Goal: Book appointment/travel/reservation

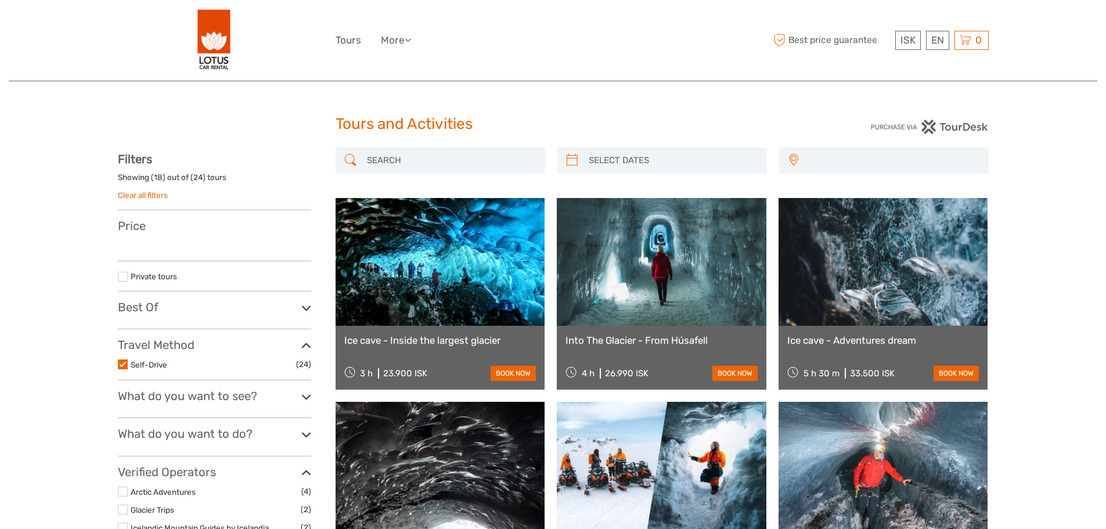
select select
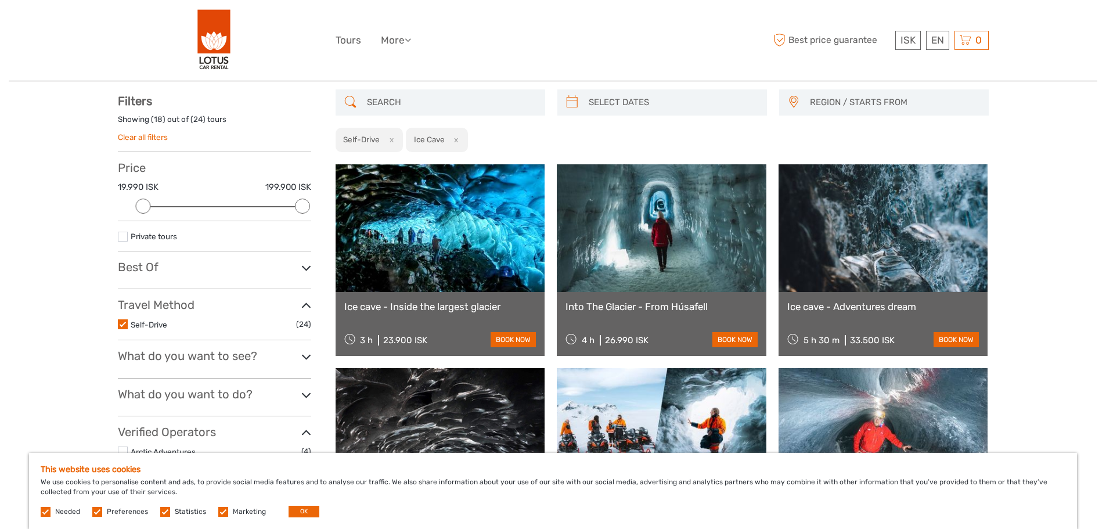
scroll to position [116, 0]
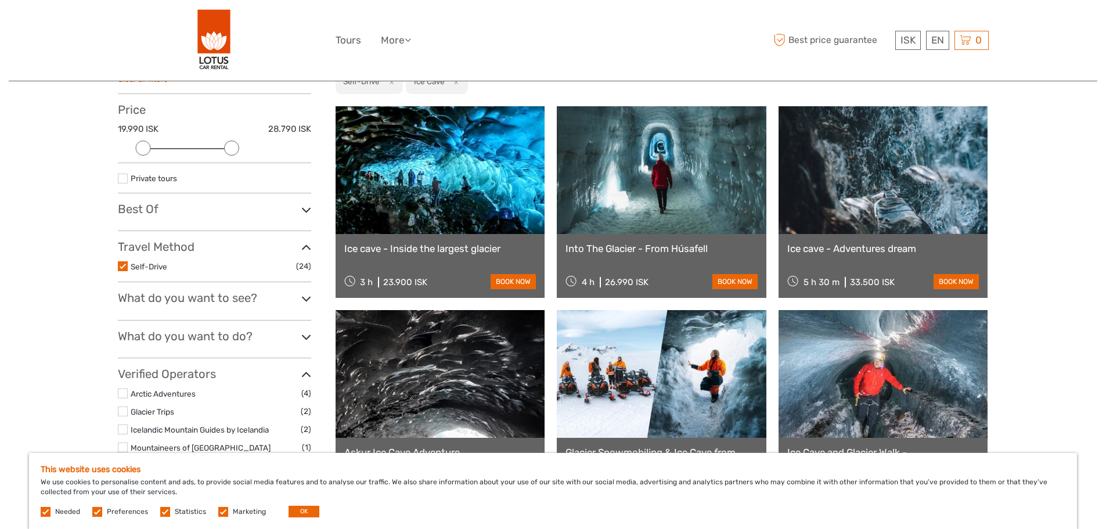
drag, startPoint x: 301, startPoint y: 143, endPoint x: 233, endPoint y: 158, distance: 69.7
click at [233, 158] on div "Price 19.990 ISK 28.790 ISK Clear" at bounding box center [214, 133] width 193 height 60
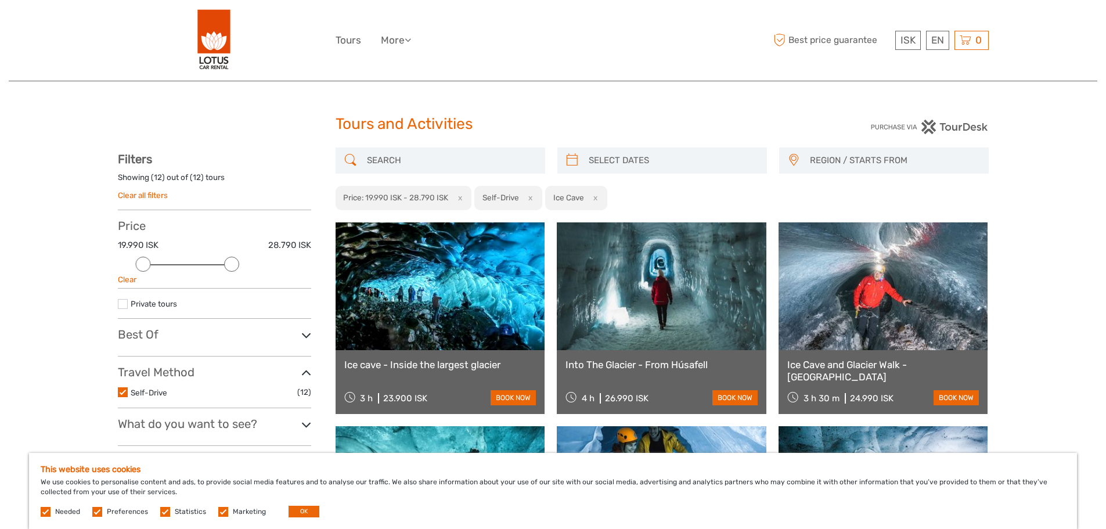
click at [824, 164] on span "REGION / STARTS FROM" at bounding box center [894, 160] width 178 height 19
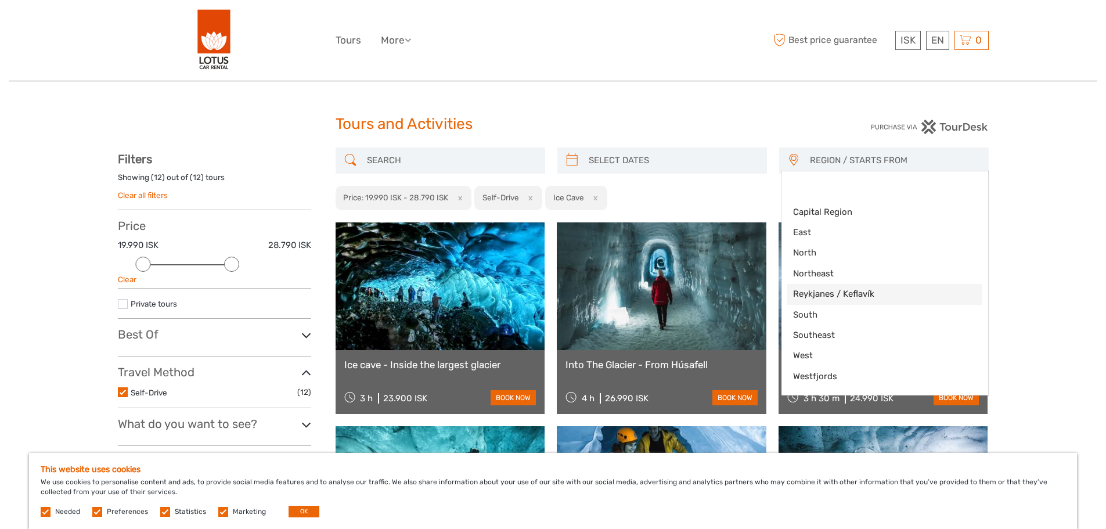
click at [842, 292] on span "Reykjanes / Keflavík" at bounding box center [875, 294] width 164 height 12
select select "Reykjanes / Keflavík"
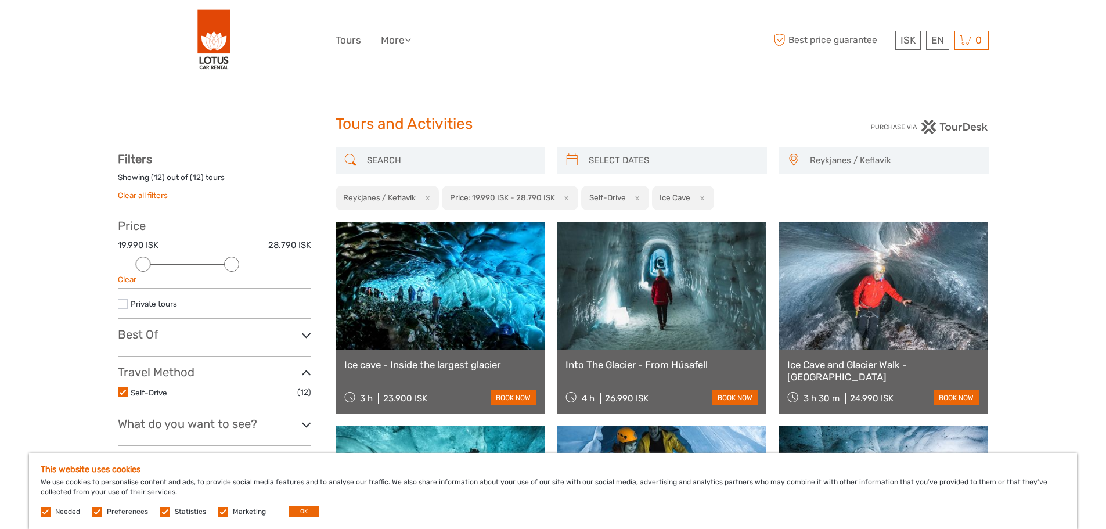
scroll to position [36, 0]
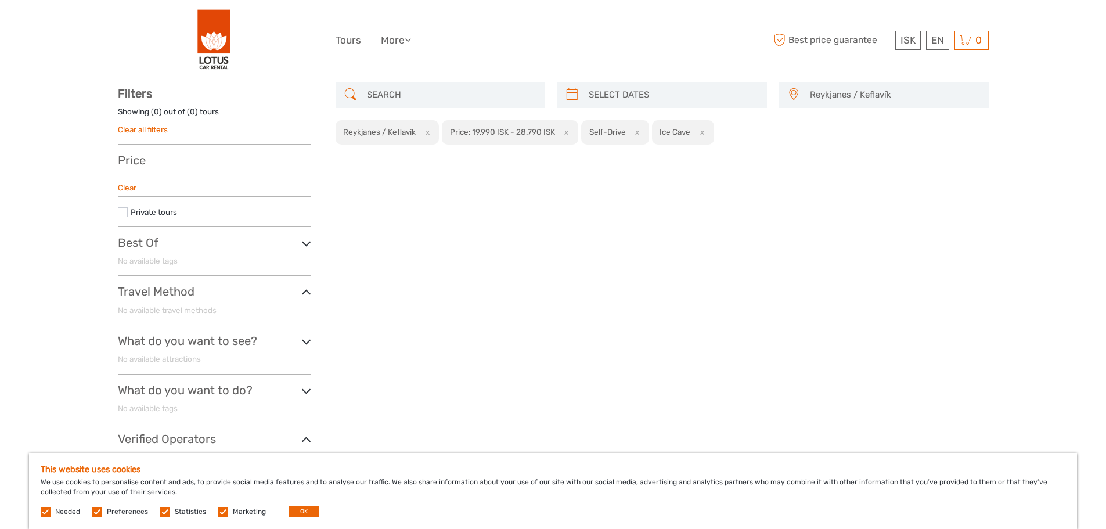
scroll to position [66, 0]
type input "[DATE]"
click at [599, 91] on input "search" at bounding box center [672, 94] width 177 height 20
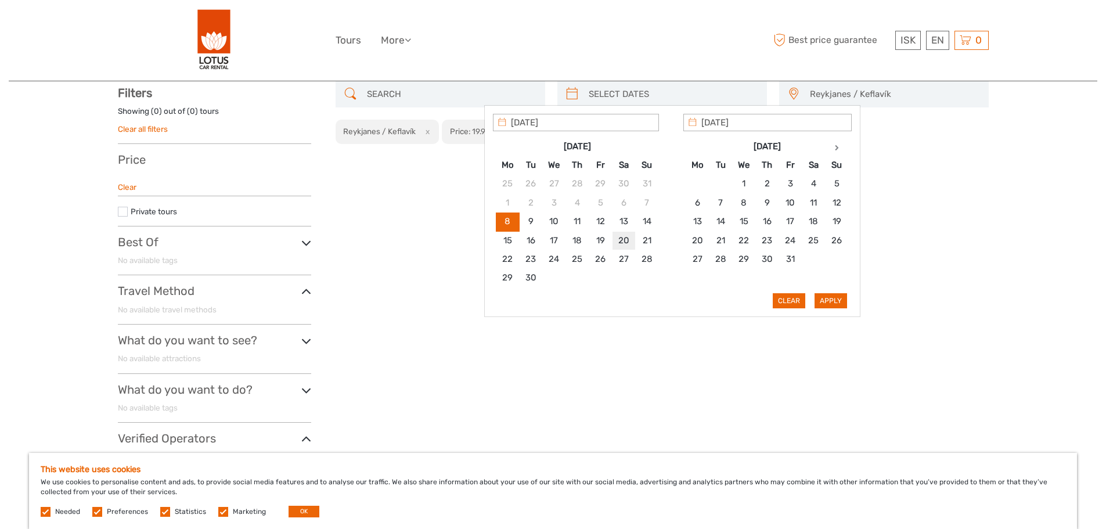
type input "[DATE]"
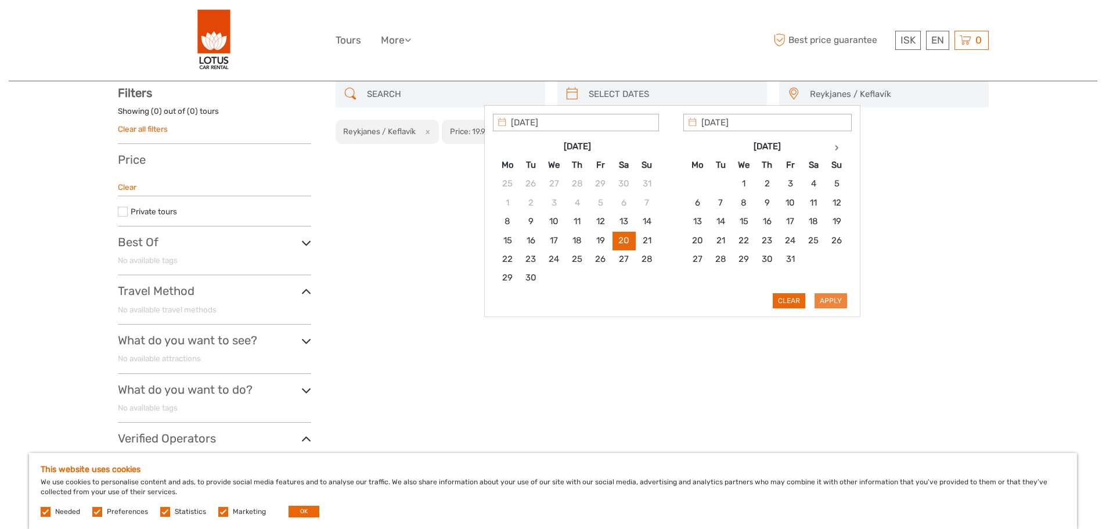
click at [832, 301] on button "Apply" at bounding box center [830, 300] width 33 height 15
type input "[DATE] - [DATE]"
